Goal: Check status: Check status

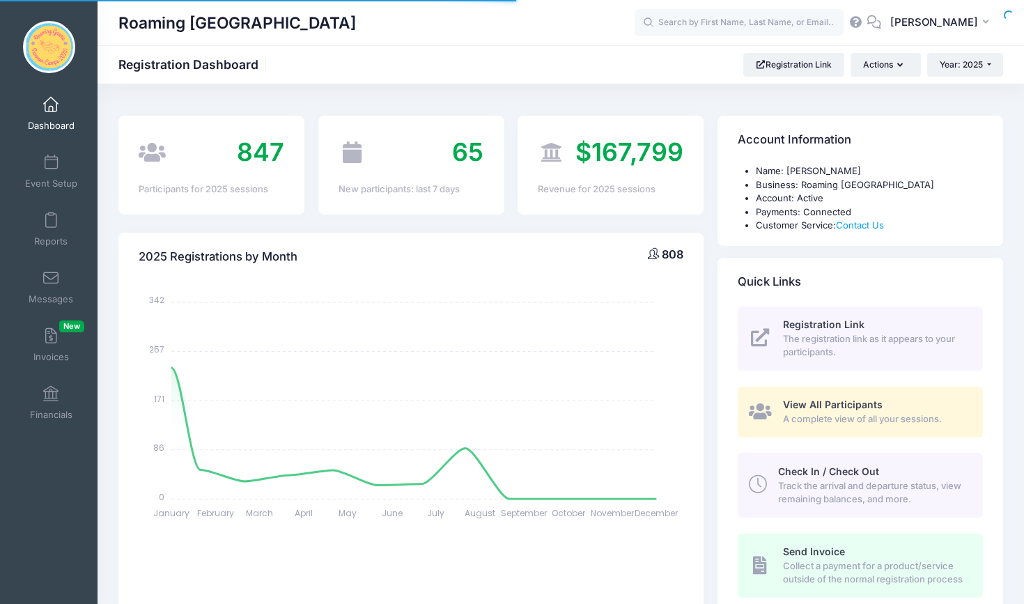
select select
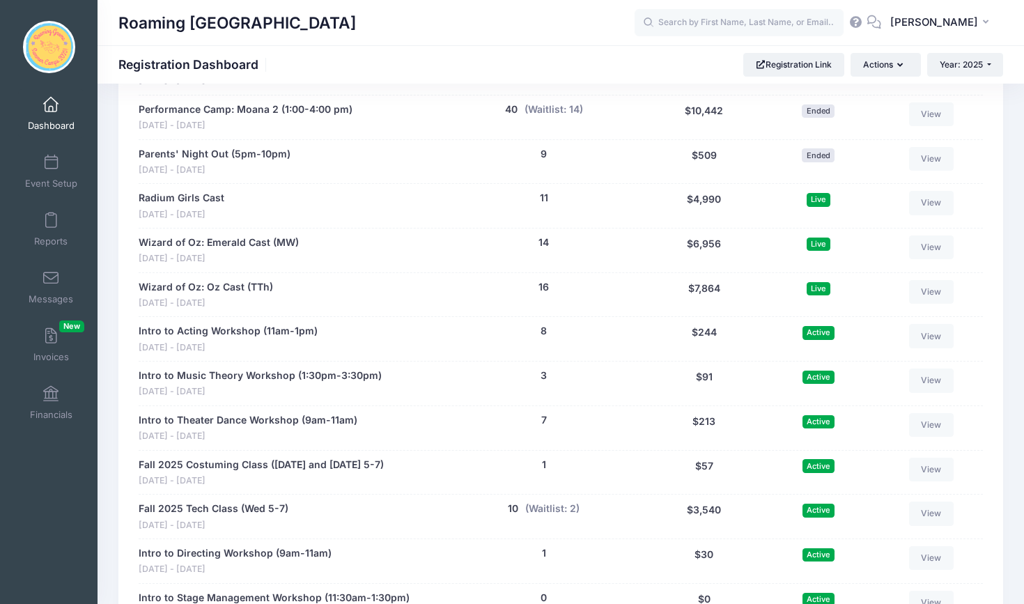
scroll to position [2610, 0]
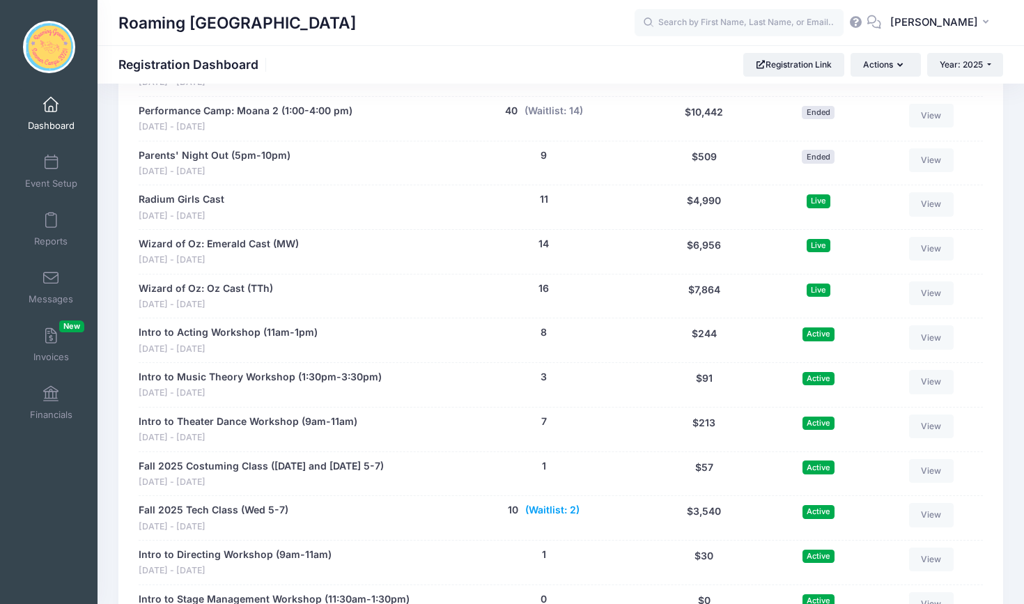
click at [566, 503] on button "(Waitlist: 2)" at bounding box center [552, 510] width 54 height 15
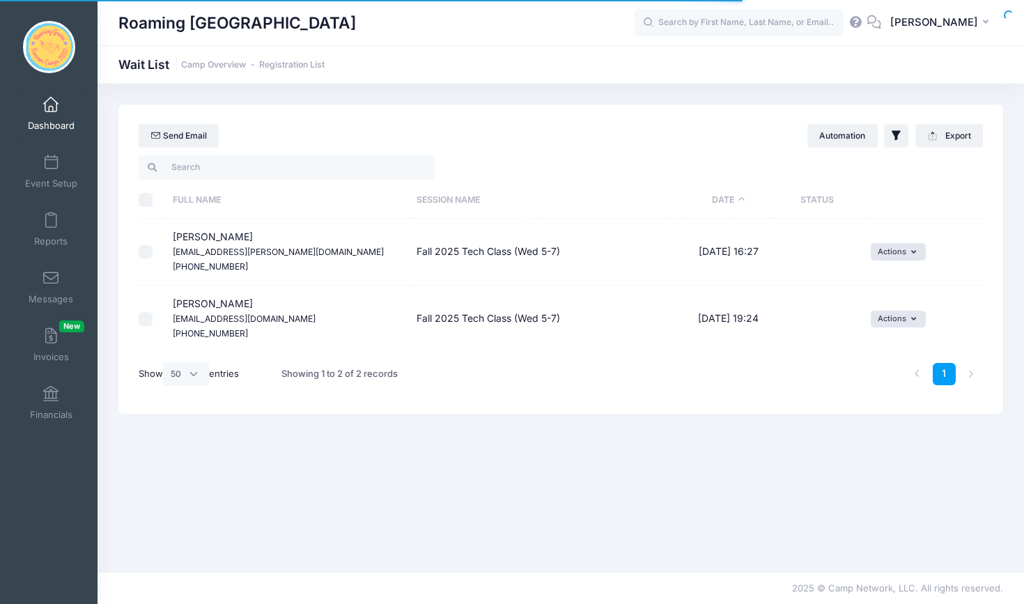
select select "50"
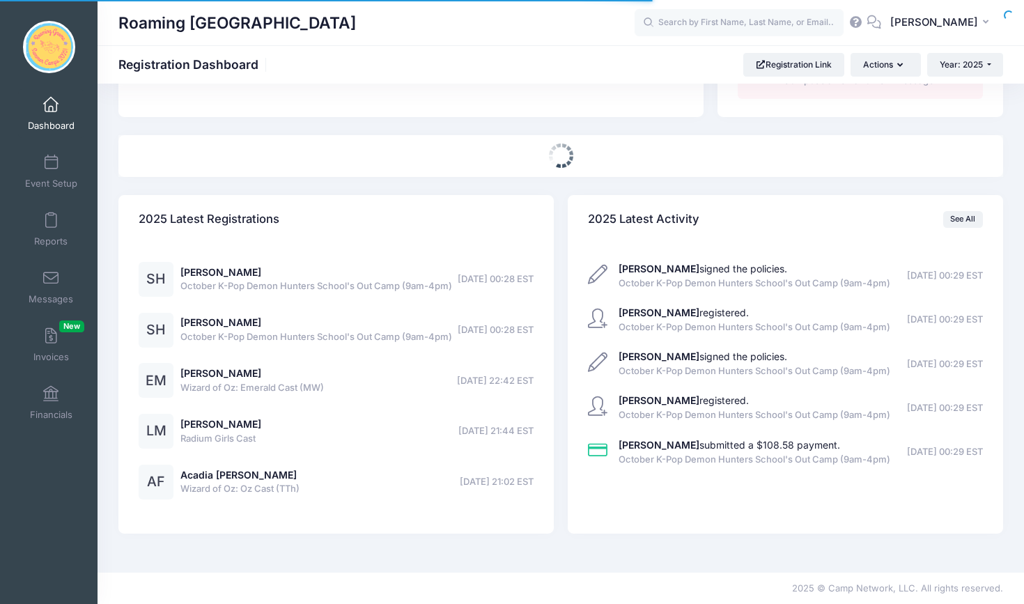
select select
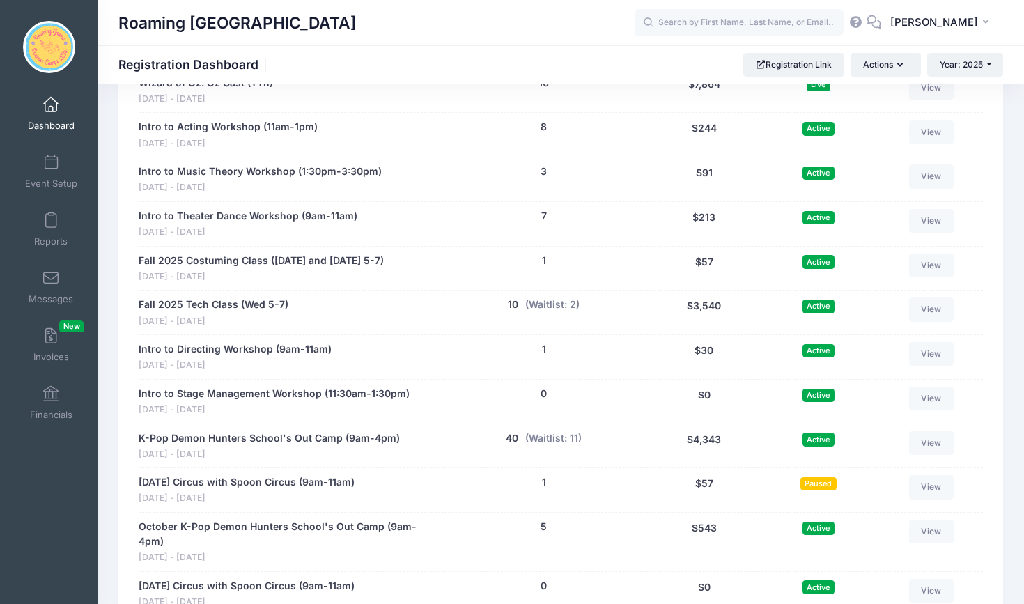
scroll to position [2804, 0]
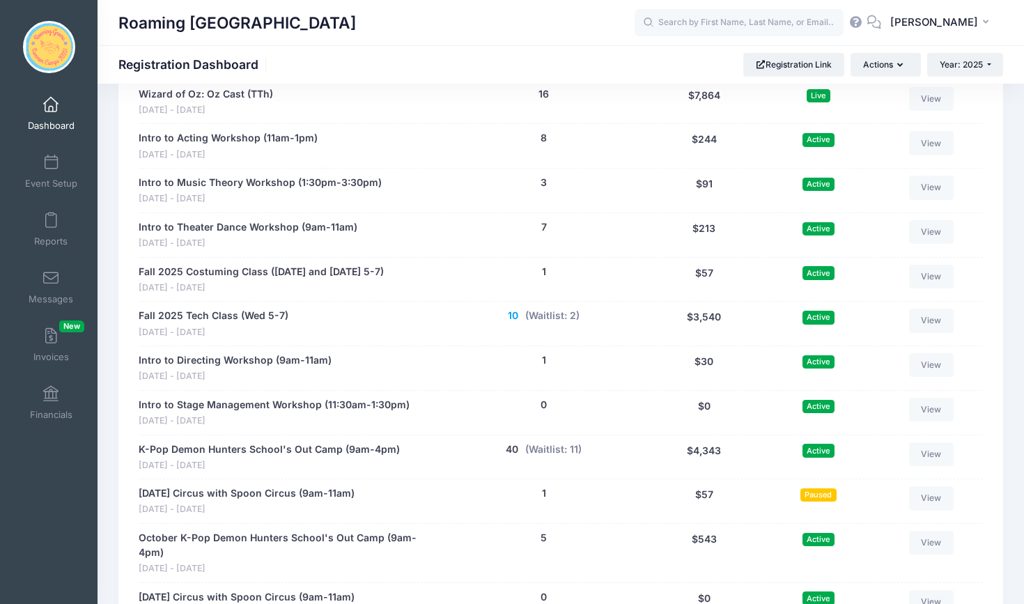
click at [513, 309] on button "10" at bounding box center [513, 316] width 10 height 15
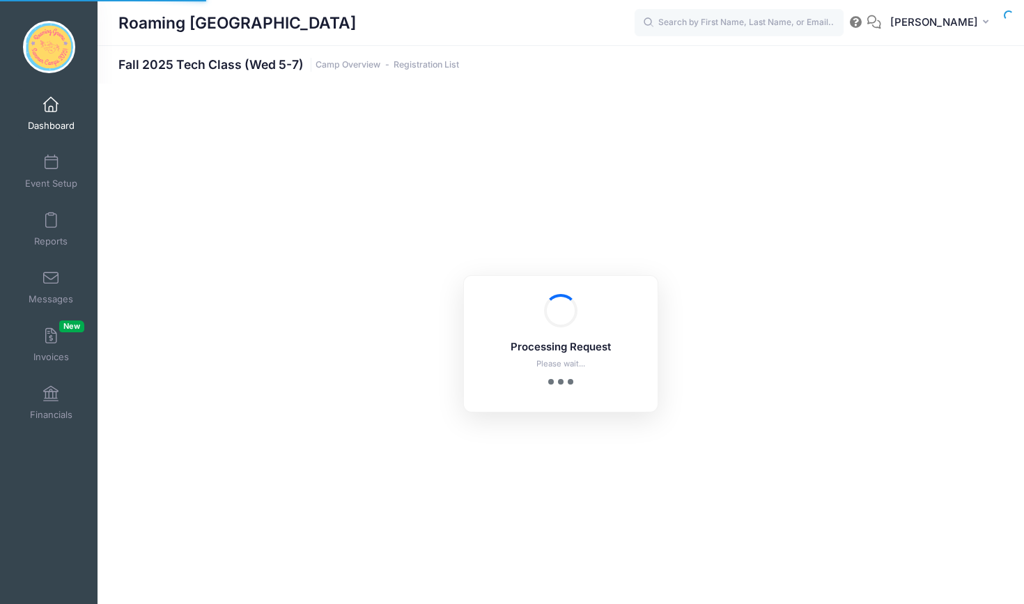
select select "10"
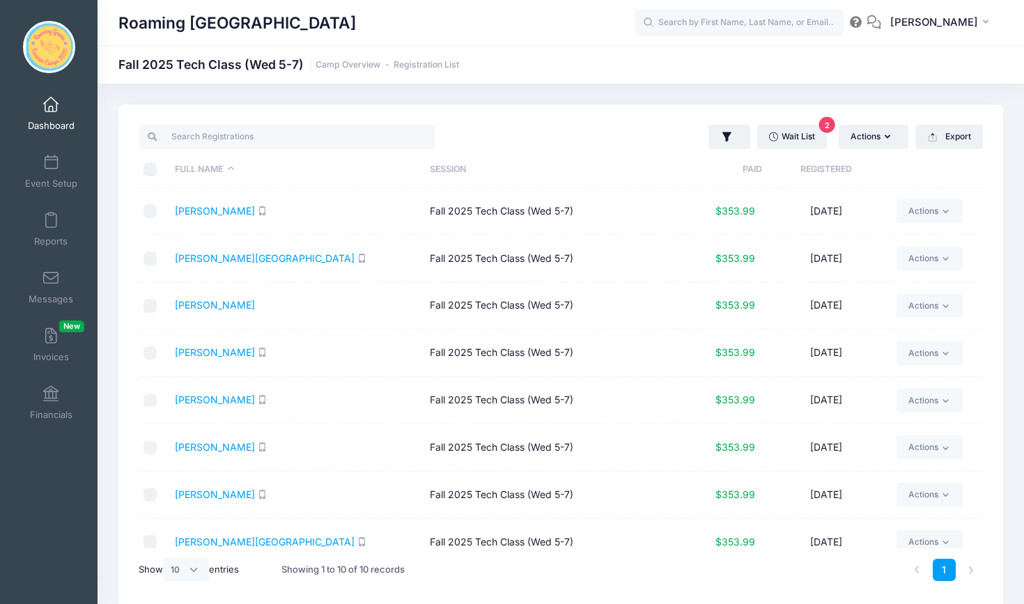
click at [51, 109] on span at bounding box center [51, 105] width 0 height 15
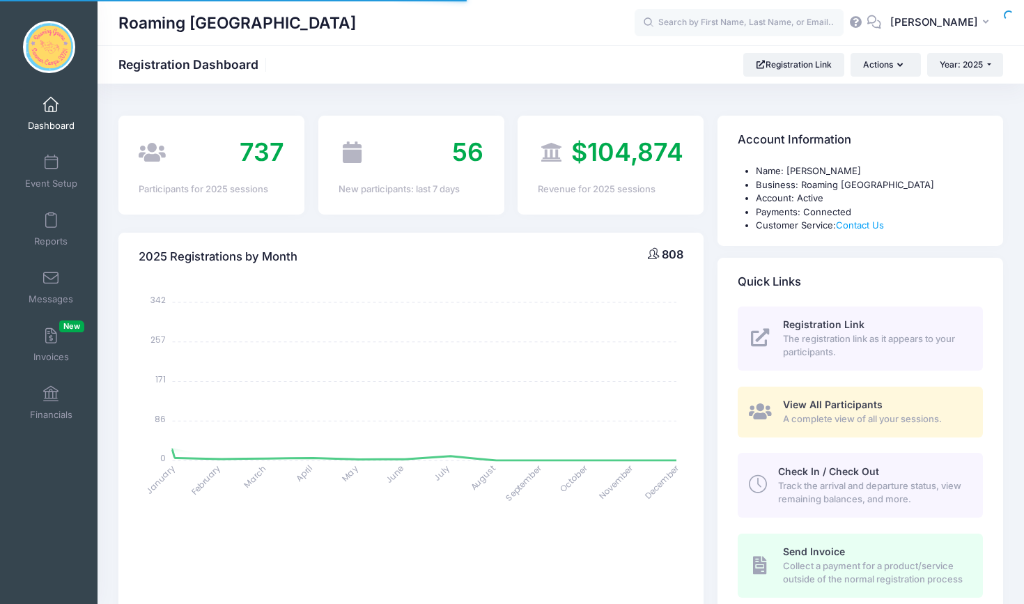
select select
